Goal: Use online tool/utility: Use online tool/utility

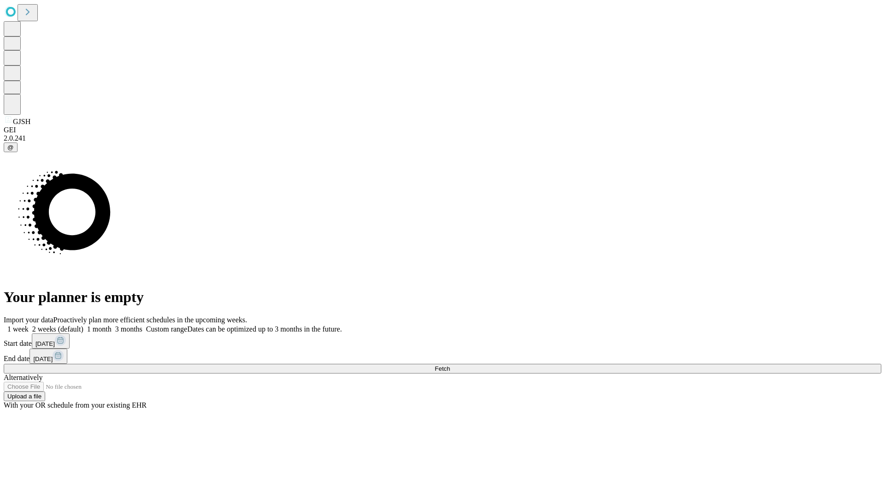
click at [450, 365] on span "Fetch" at bounding box center [442, 368] width 15 height 7
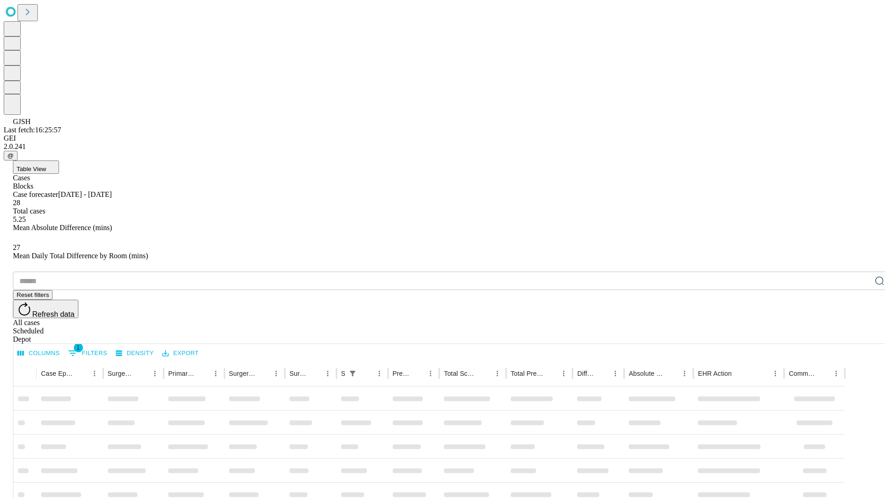
click at [861, 335] on div "Depot" at bounding box center [452, 339] width 878 height 8
